Goal: Task Accomplishment & Management: Manage account settings

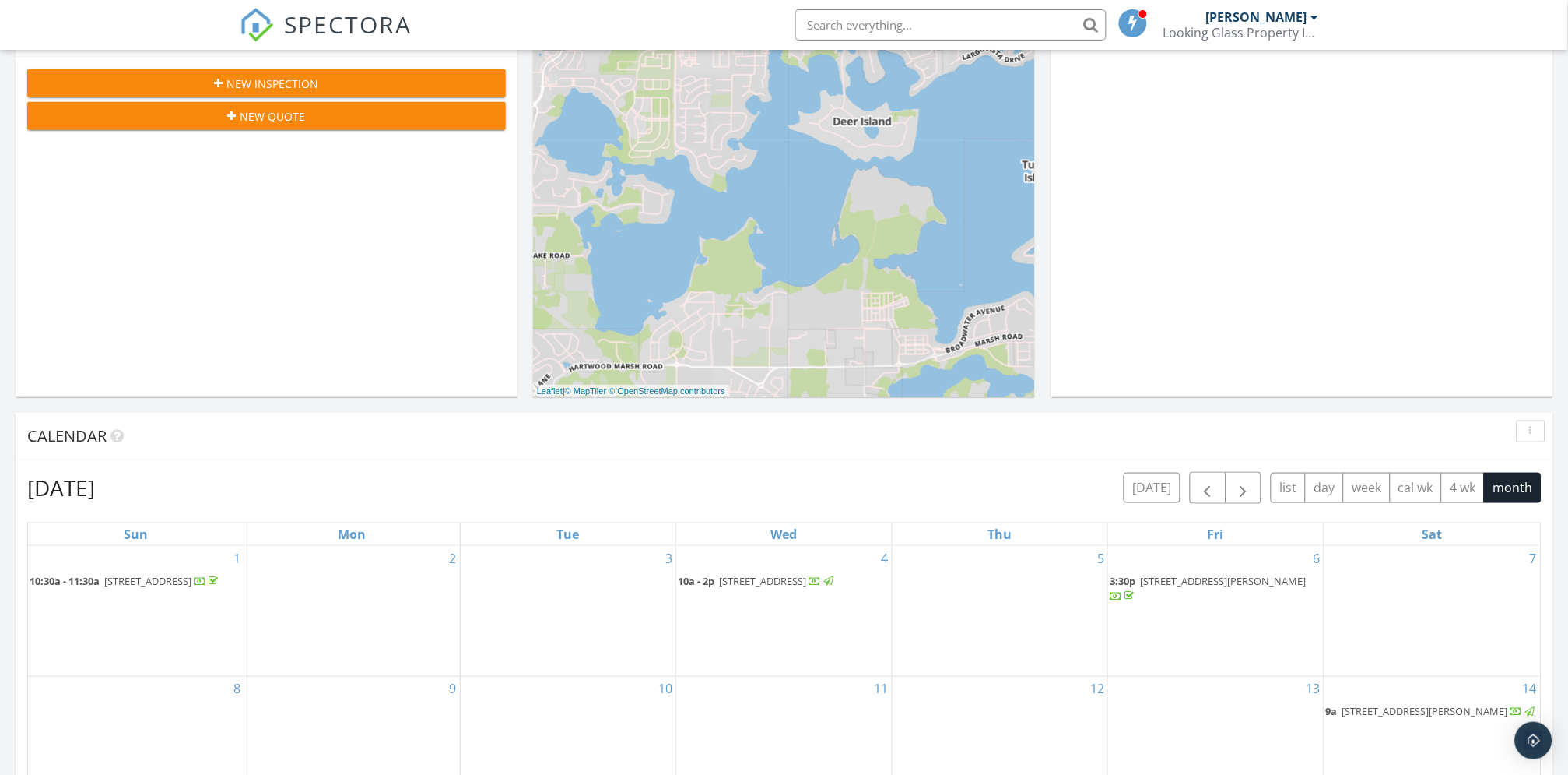
scroll to position [345, 0]
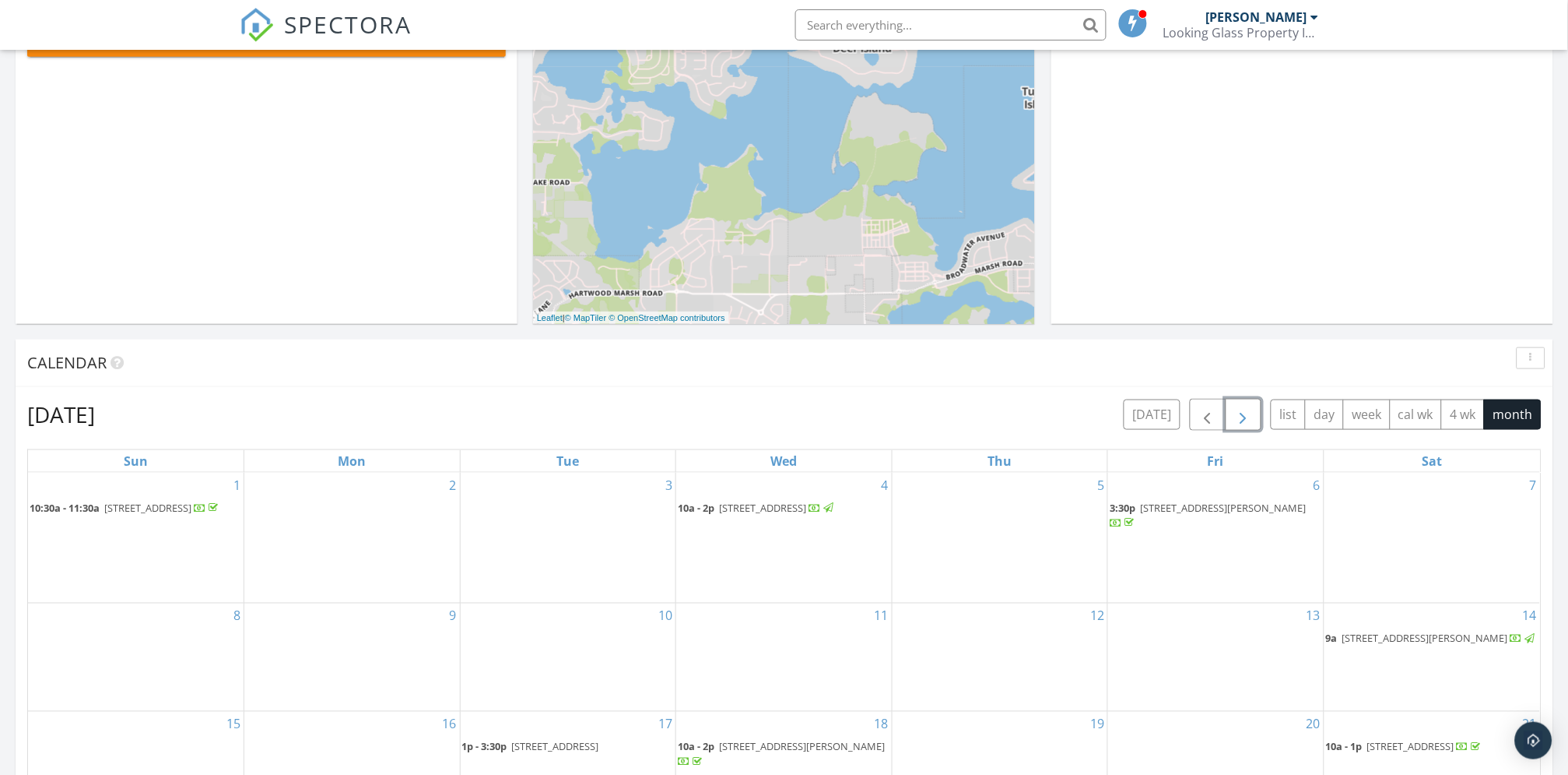
click at [1246, 418] on span "button" at bounding box center [1243, 415] width 19 height 19
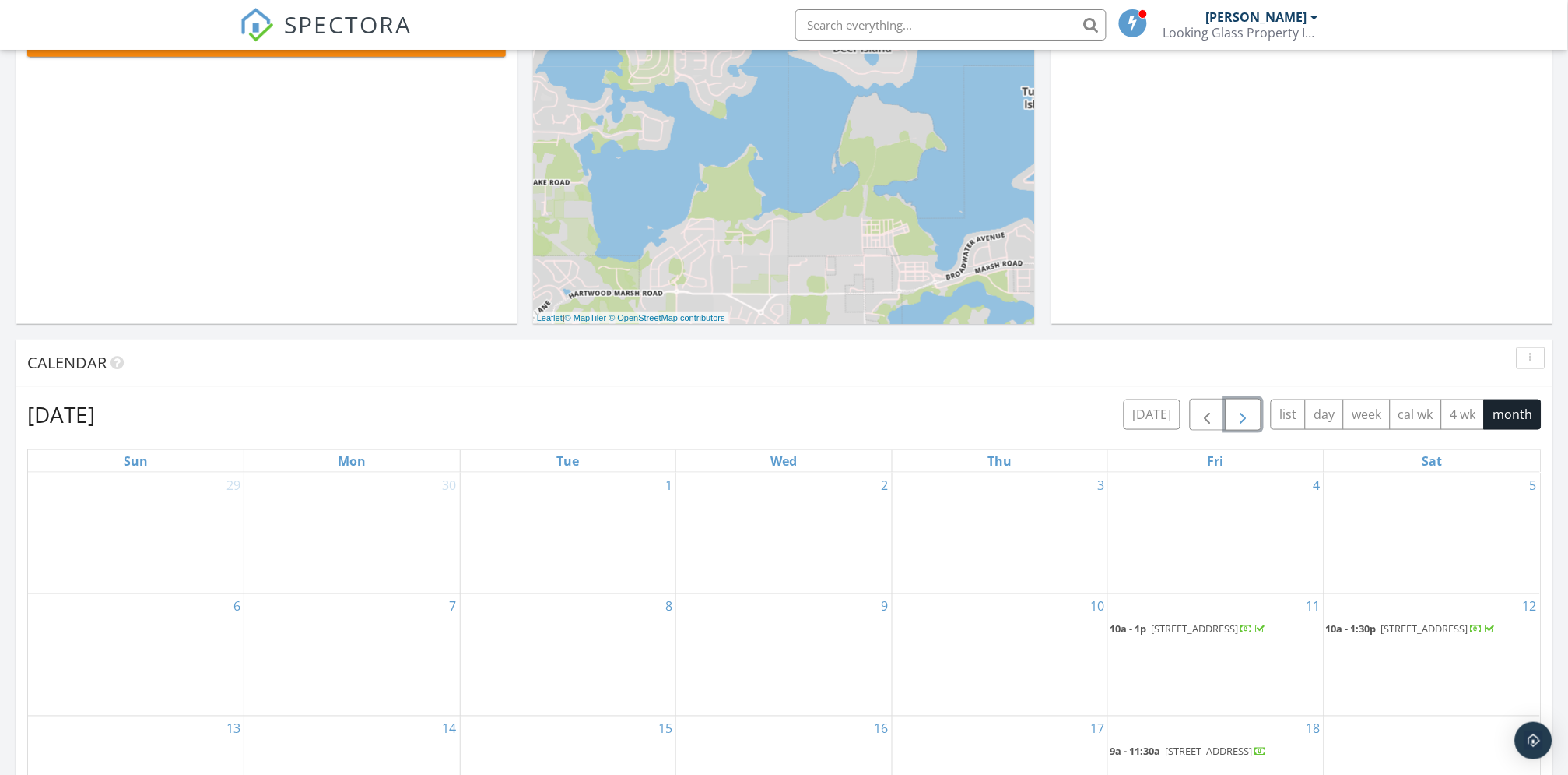
click at [1246, 418] on span "button" at bounding box center [1243, 415] width 19 height 19
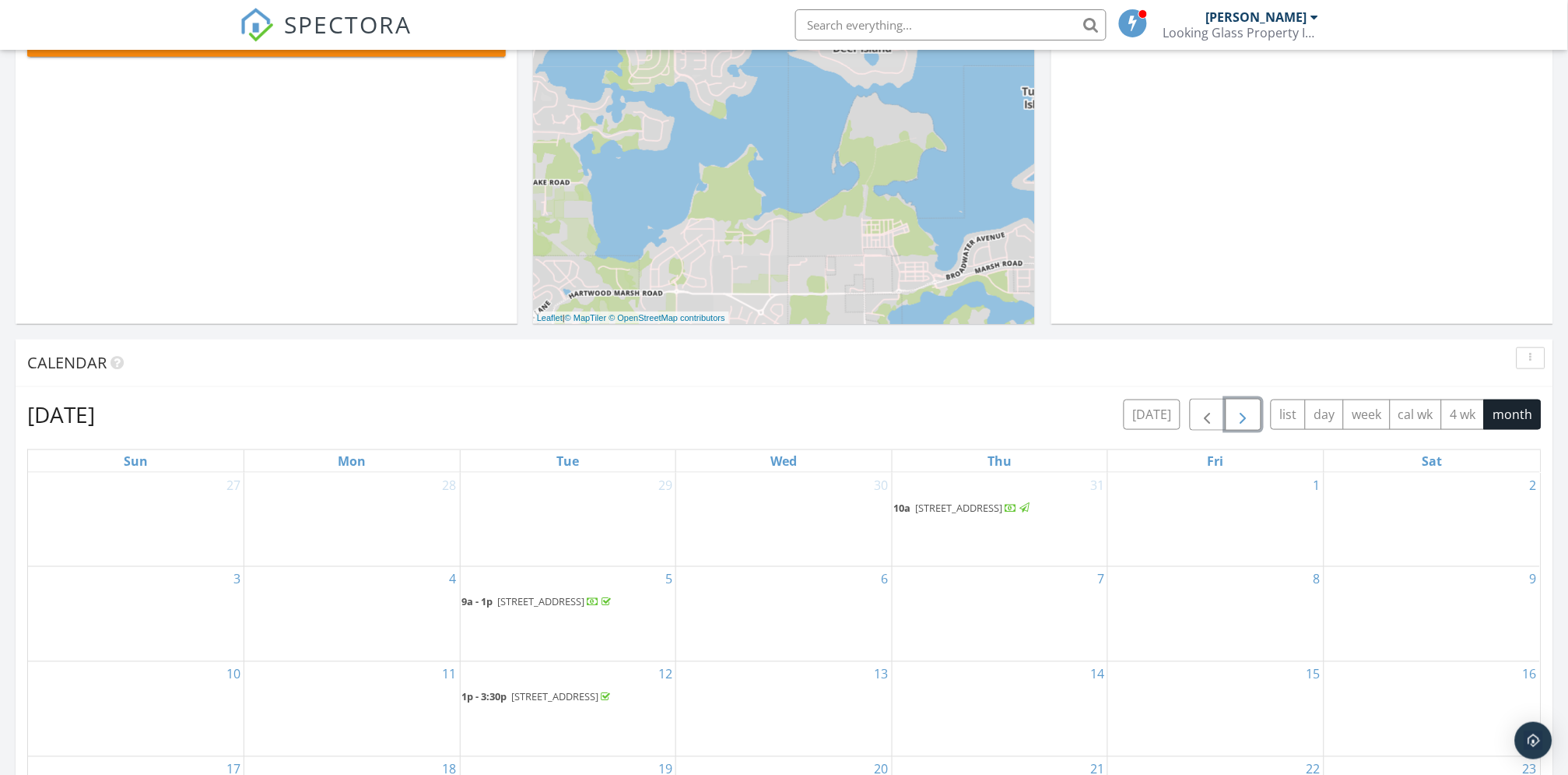
click at [1246, 418] on span "button" at bounding box center [1243, 415] width 19 height 19
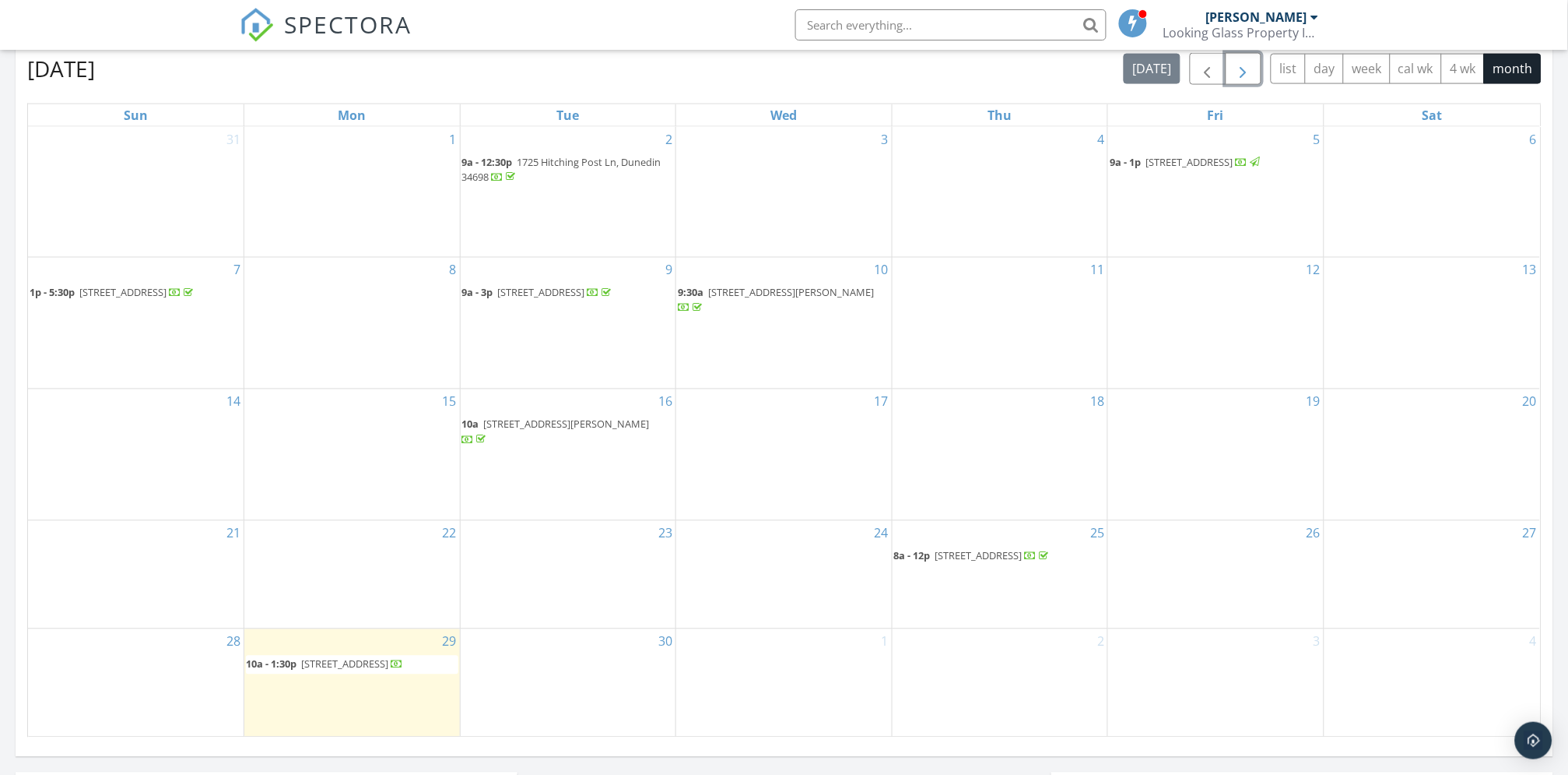
scroll to position [779, 0]
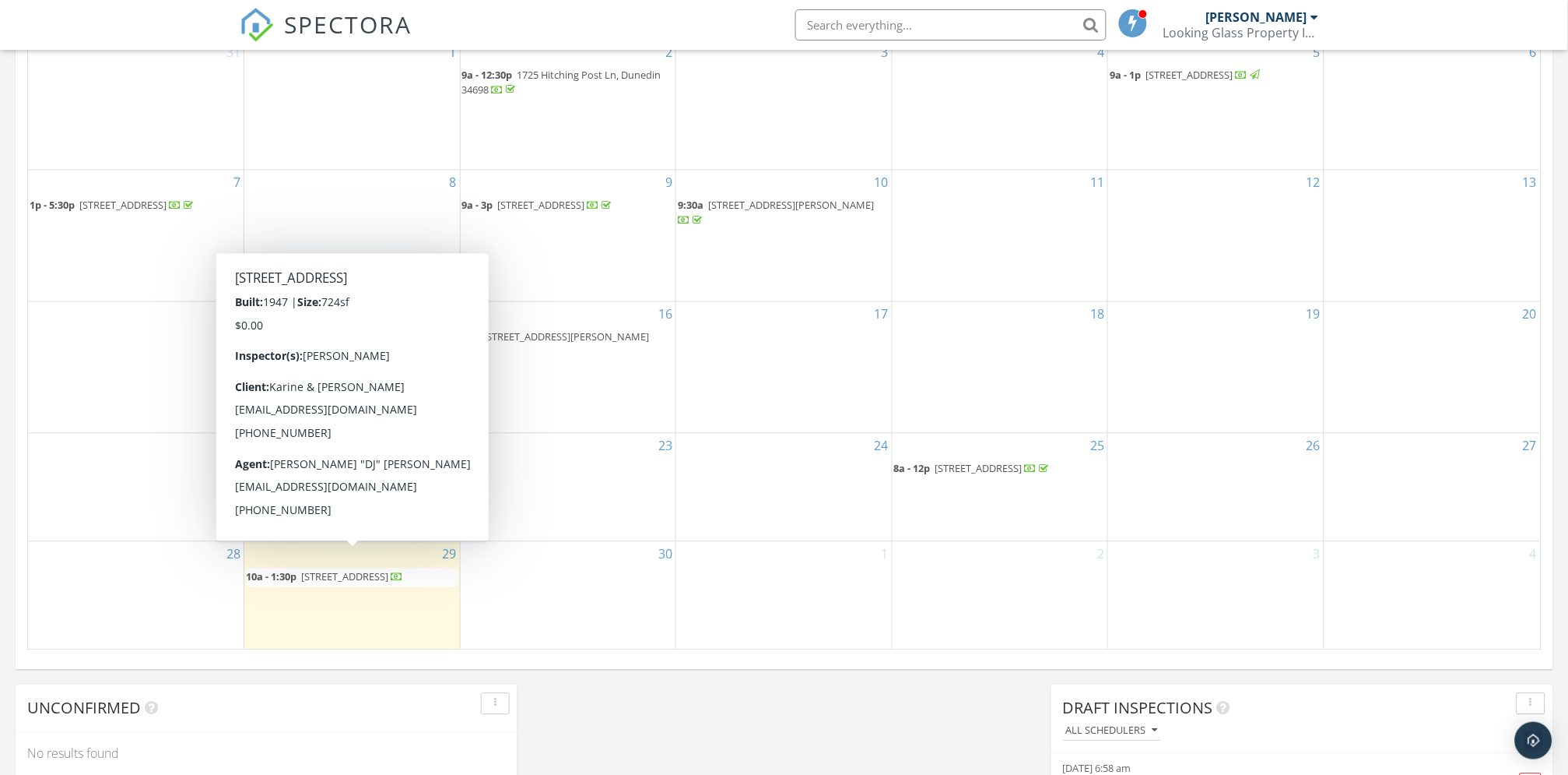
click at [342, 570] on span "[STREET_ADDRESS]" at bounding box center [344, 577] width 87 height 14
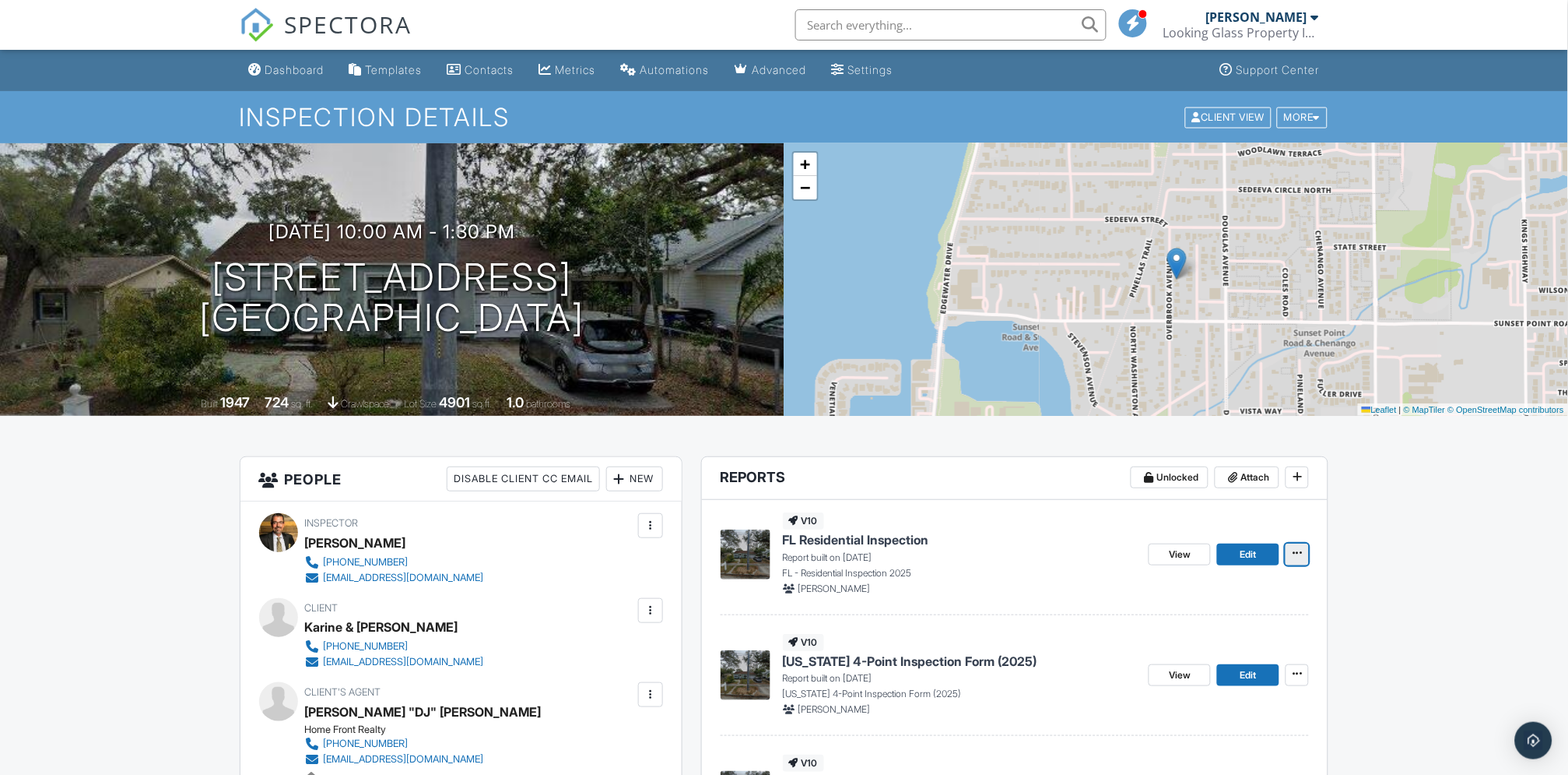
click at [1299, 555] on icon at bounding box center [1297, 552] width 9 height 11
click at [1203, 672] on input "Delete Report" at bounding box center [1220, 670] width 159 height 35
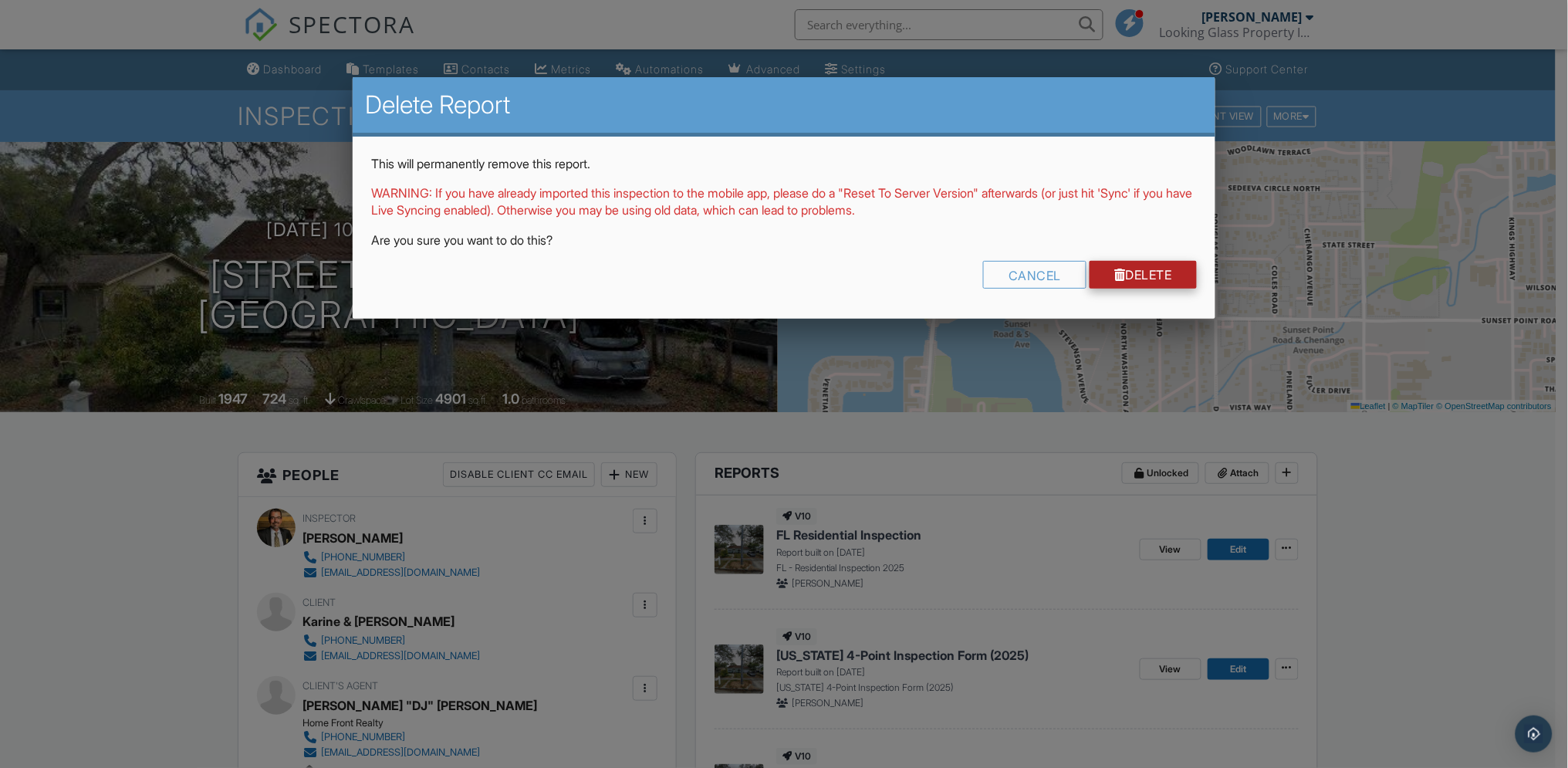
click at [1144, 274] on link "Delete" at bounding box center [1142, 274] width 108 height 28
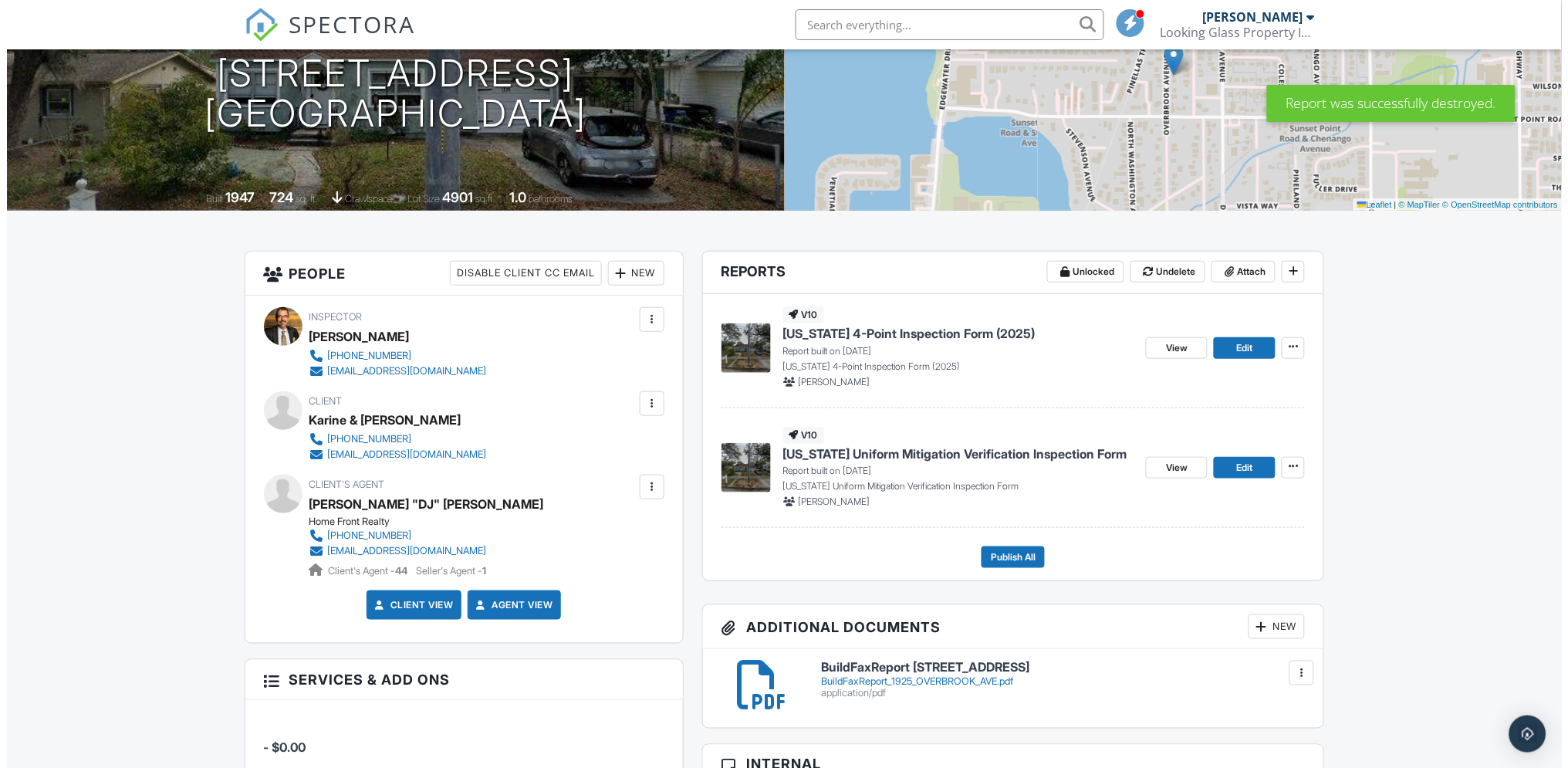
scroll to position [172, 0]
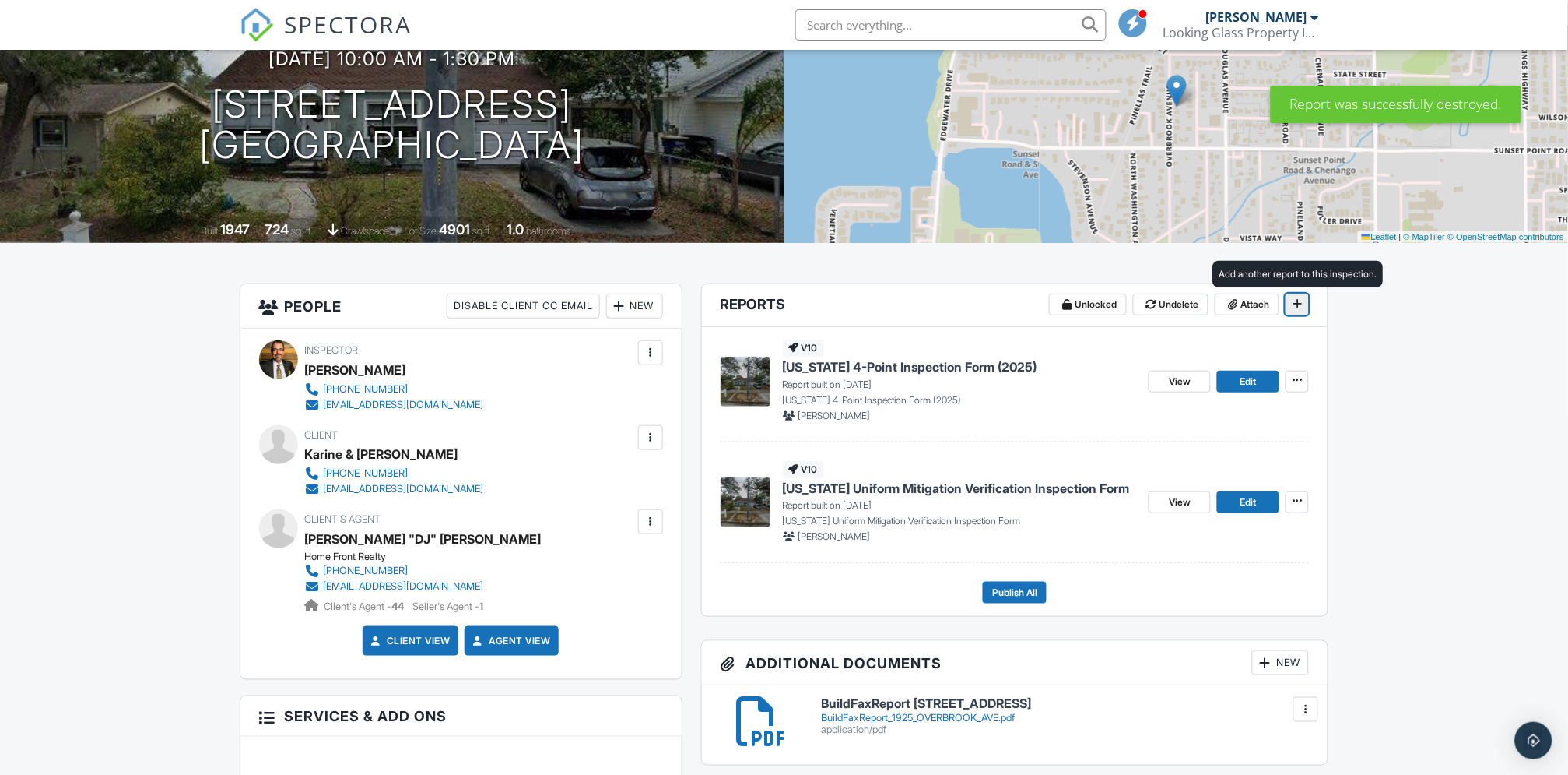
click at [1296, 304] on icon at bounding box center [1297, 303] width 9 height 11
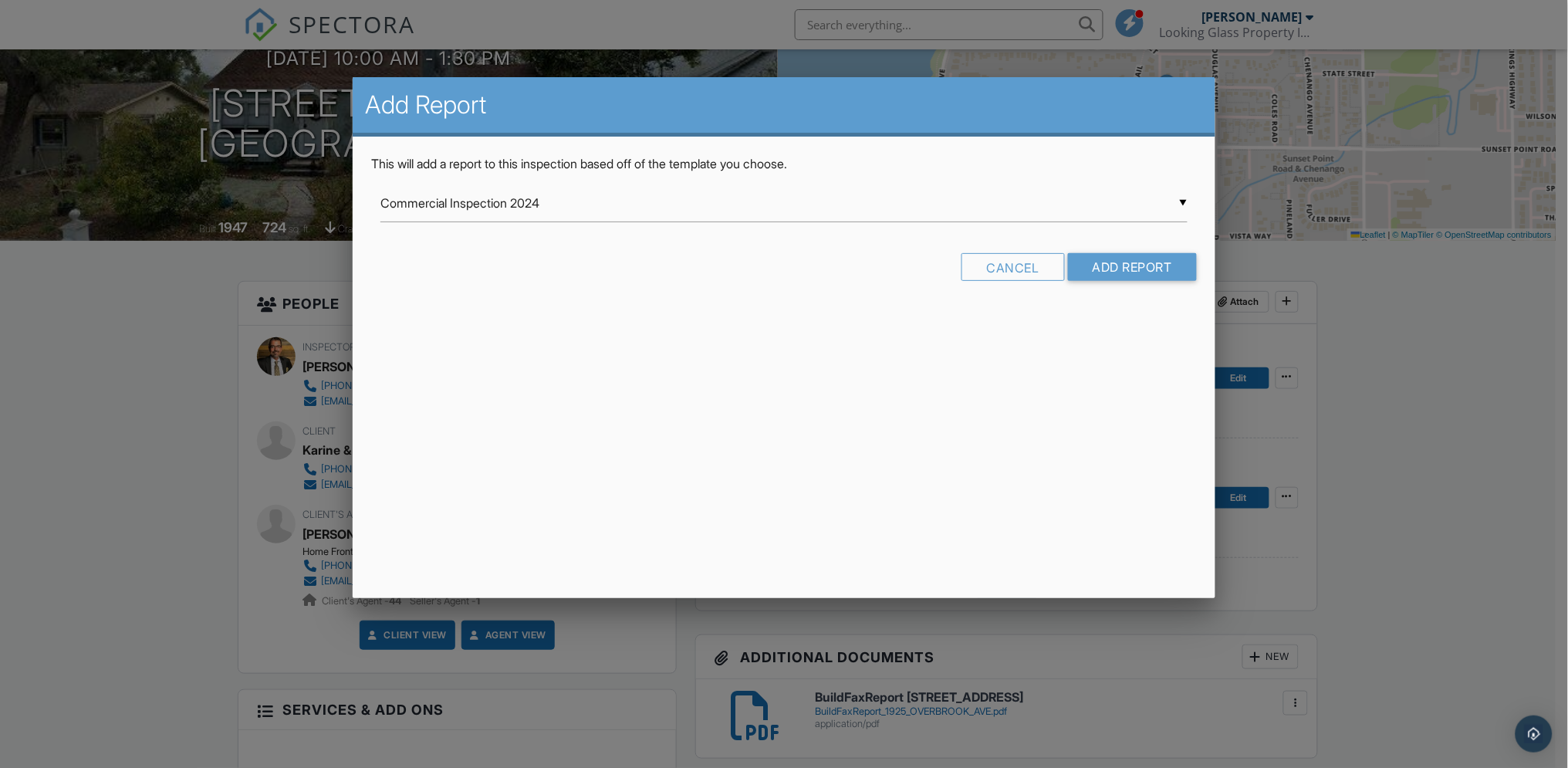
click at [1184, 202] on input "Commercial Inspection 2024" at bounding box center [783, 203] width 807 height 38
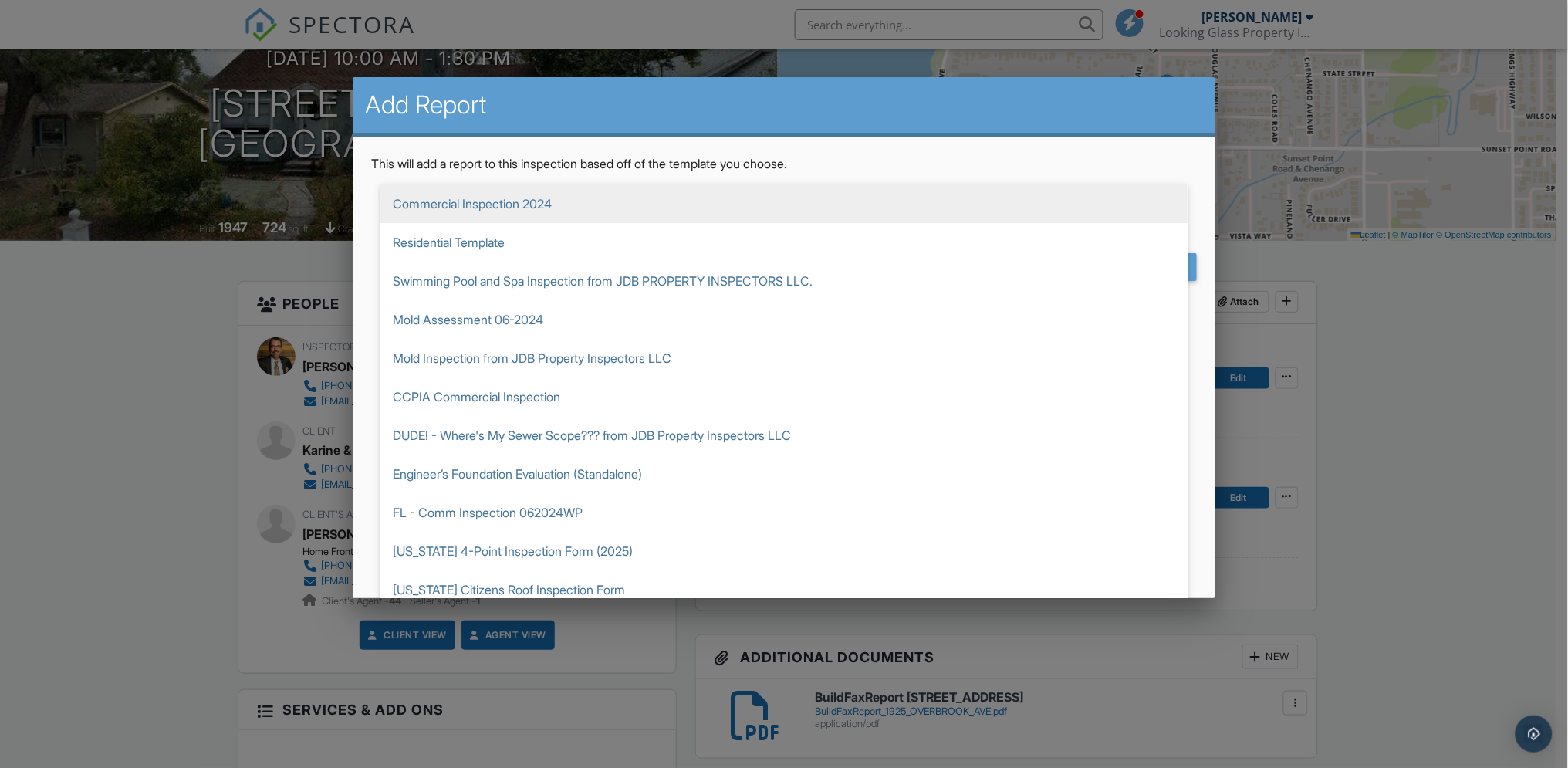
click at [575, 210] on span "Commercial Inspection 2024" at bounding box center [783, 204] width 807 height 39
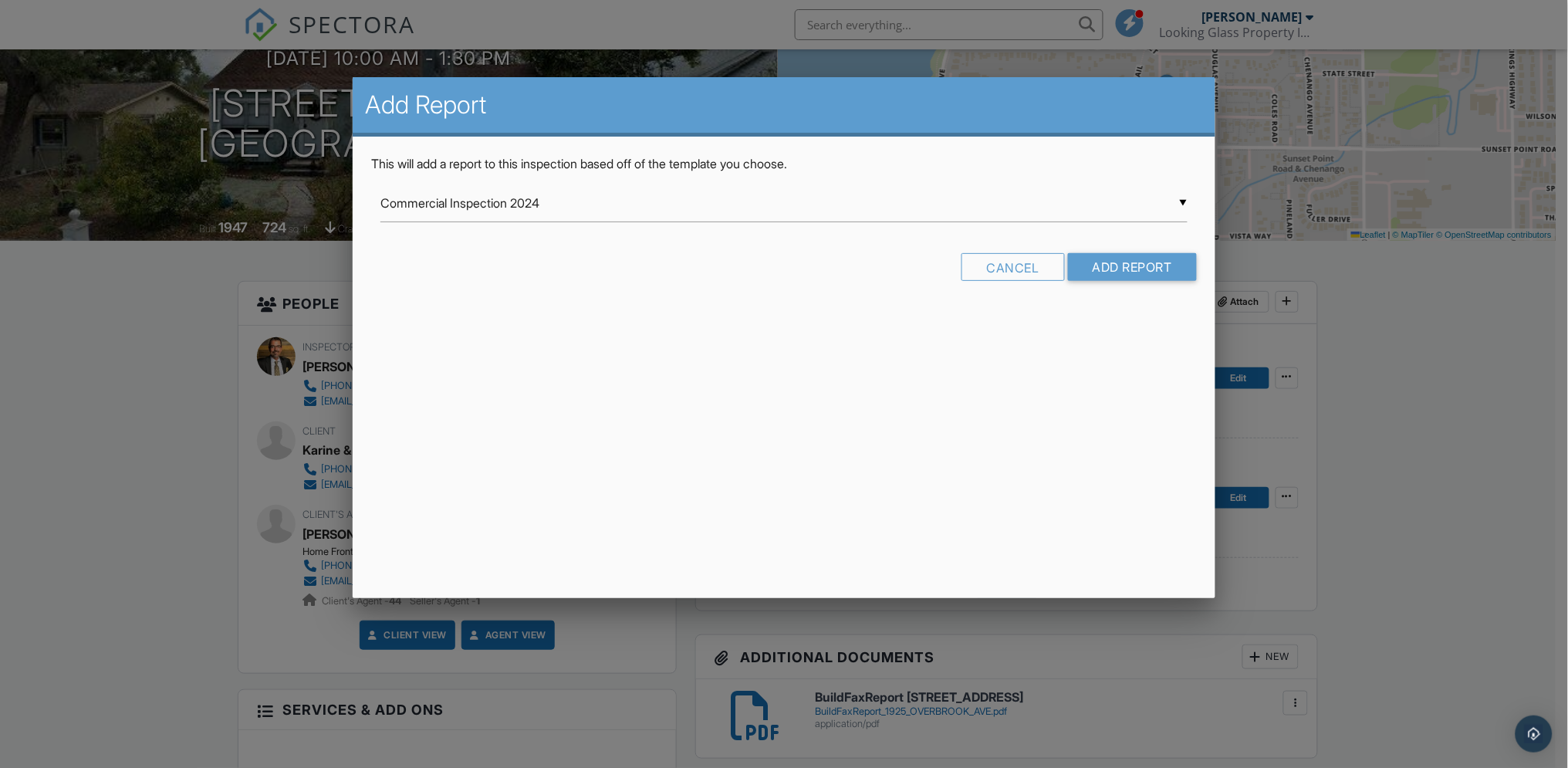
click at [596, 206] on input "Commercial Inspection 2024" at bounding box center [783, 203] width 807 height 38
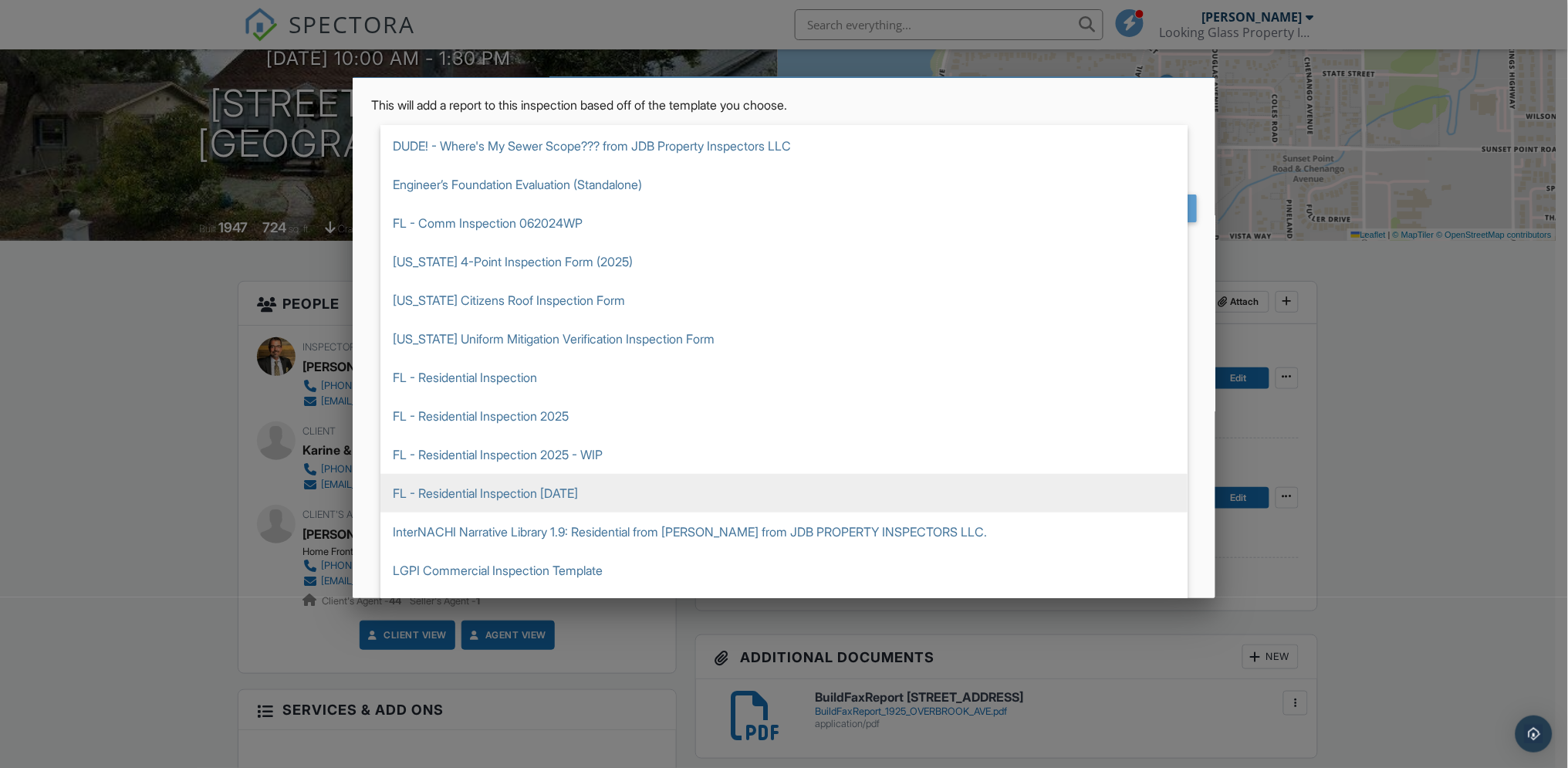
scroll to position [86, 0]
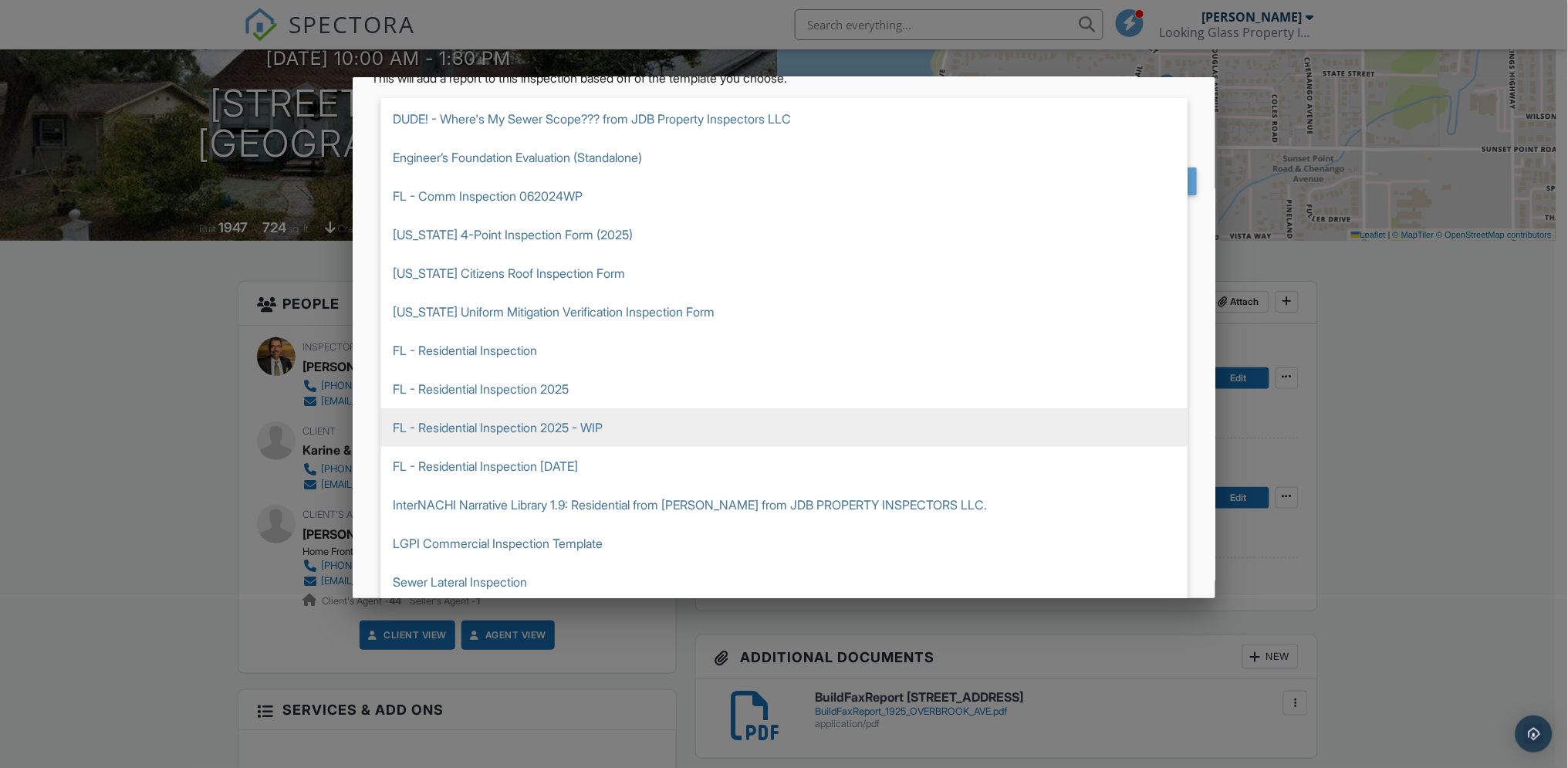
click at [551, 422] on span "FL - Residential Inspection 2025 - WIP" at bounding box center [783, 427] width 807 height 39
type input "FL - Residential Inspection 2025 - WIP"
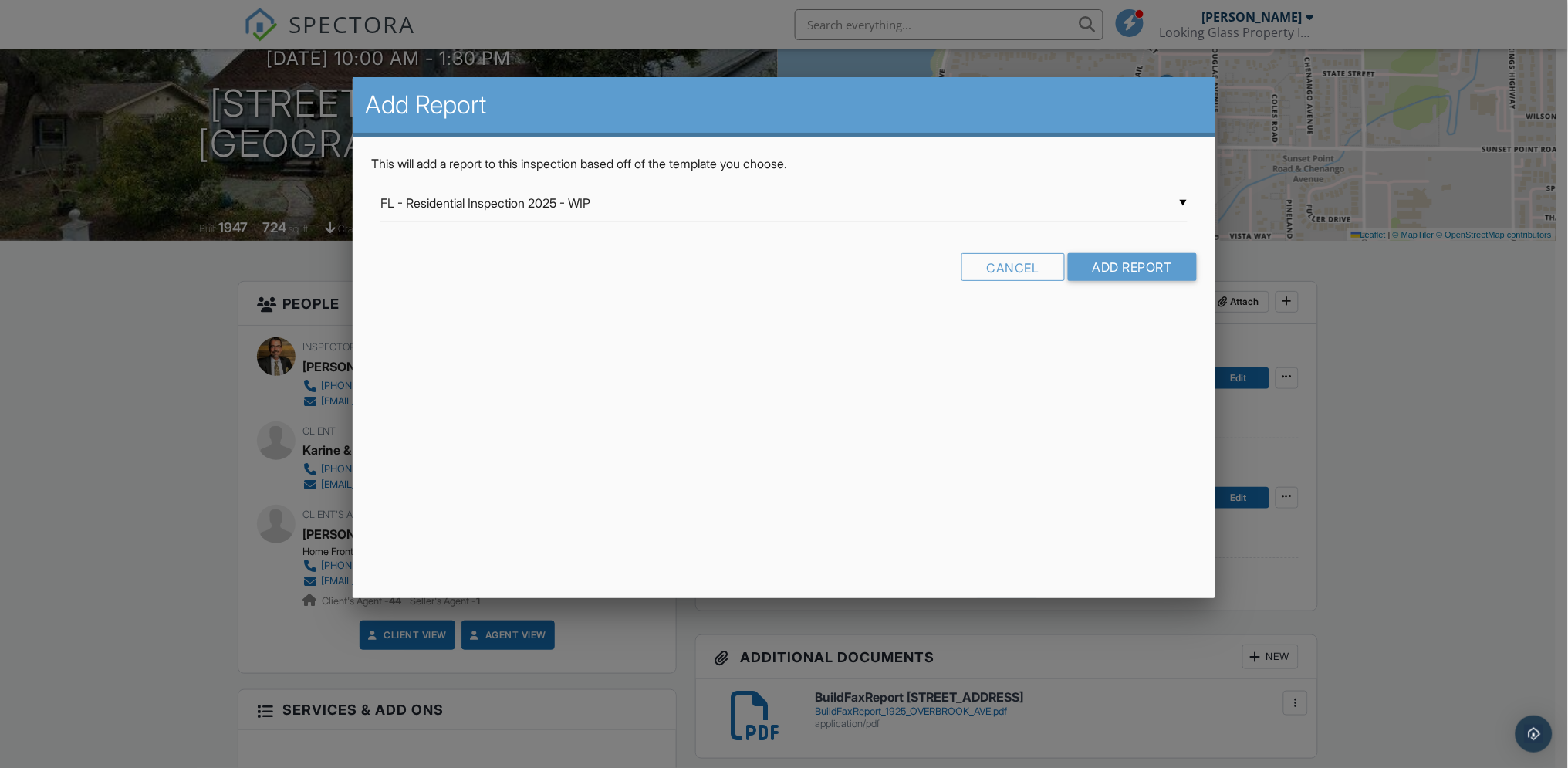
scroll to position [0, 0]
click at [1111, 269] on input "Add Report" at bounding box center [1132, 267] width 129 height 28
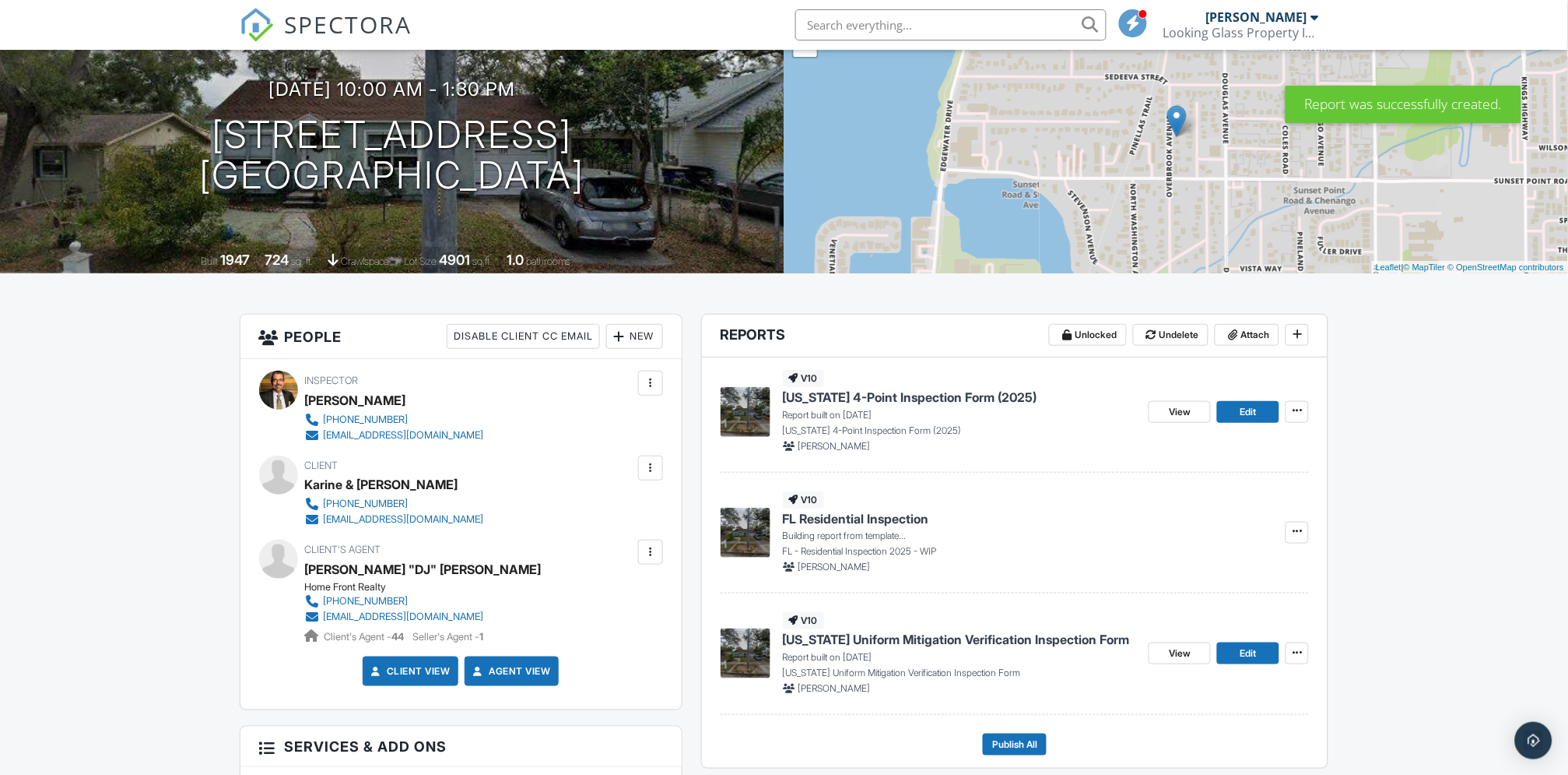
scroll to position [173, 0]
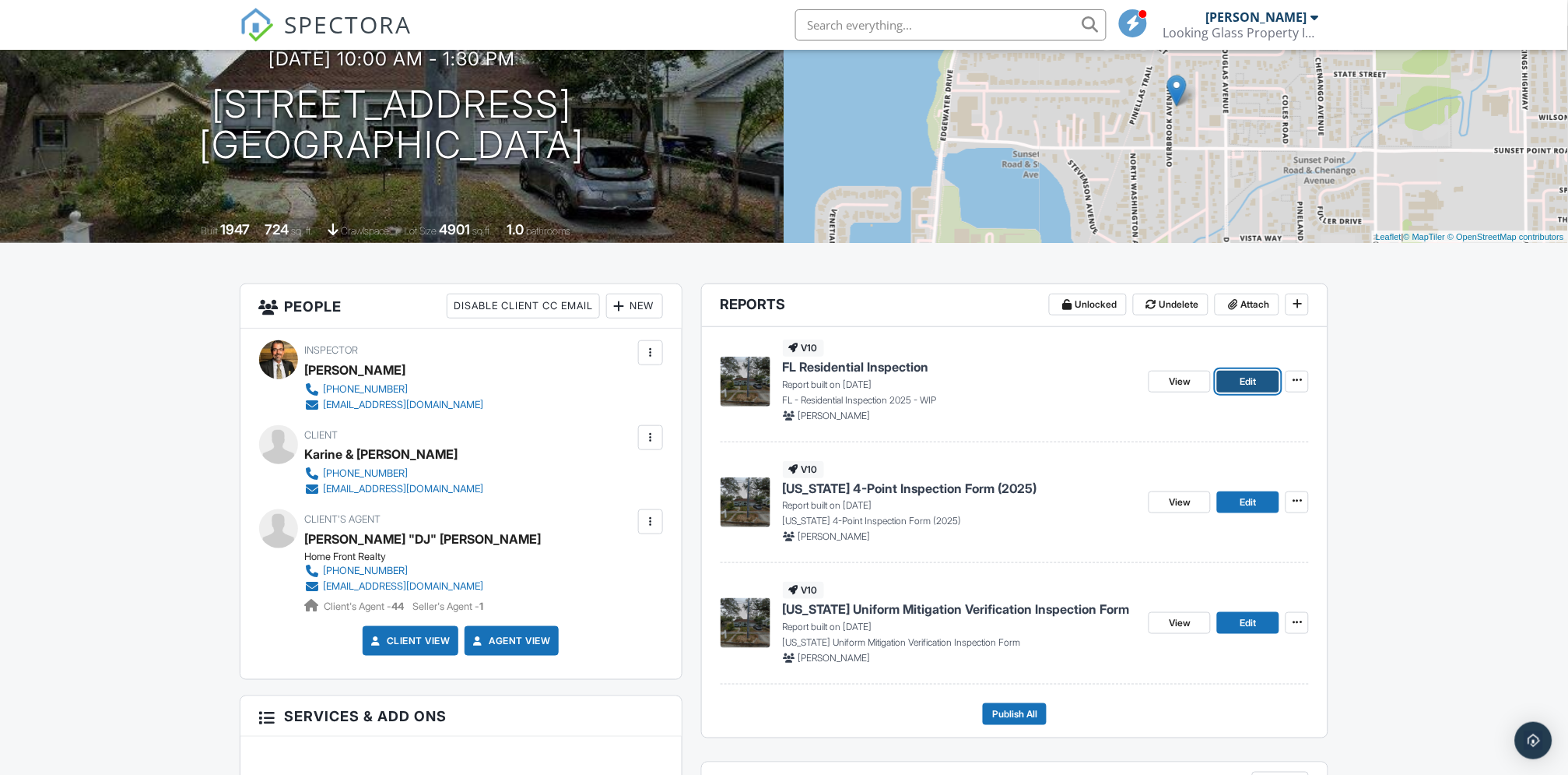
click at [1254, 378] on span "Edit" at bounding box center [1249, 381] width 16 height 16
